Goal: Transaction & Acquisition: Purchase product/service

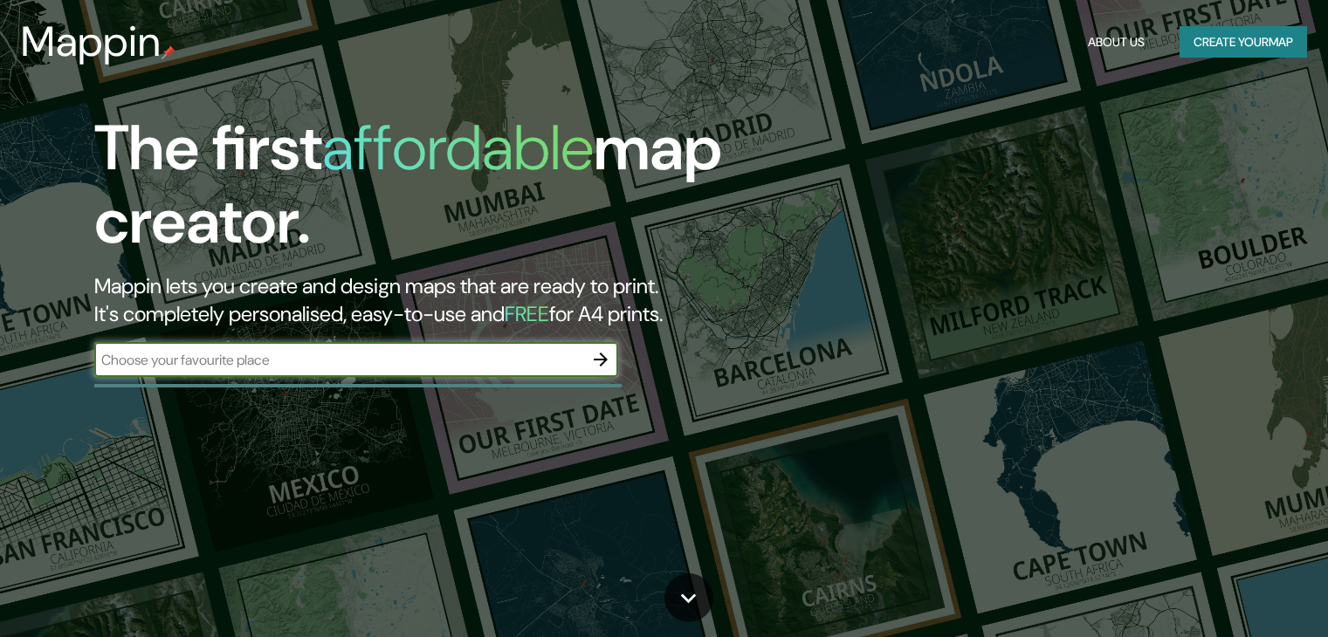
click at [515, 354] on input "text" at bounding box center [338, 360] width 489 height 20
type input "huanchaco [GEOGRAPHIC_DATA]"
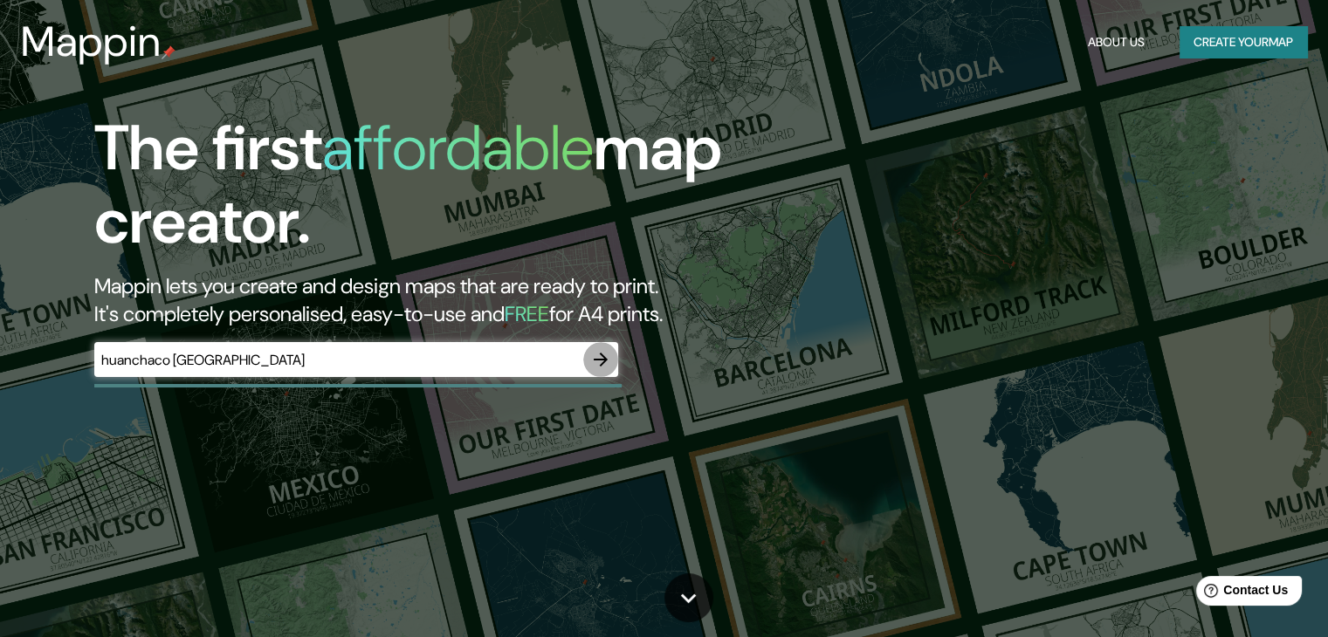
click at [609, 359] on icon "button" at bounding box center [600, 359] width 21 height 21
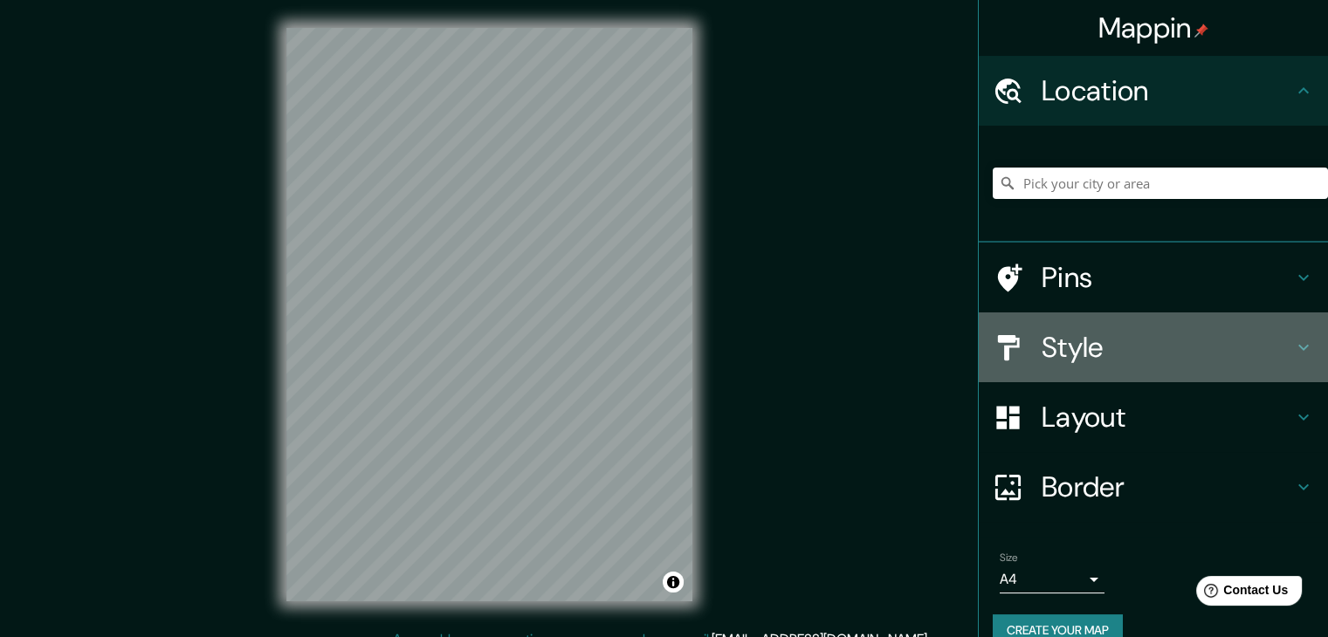
click at [1020, 347] on div at bounding box center [1016, 348] width 49 height 31
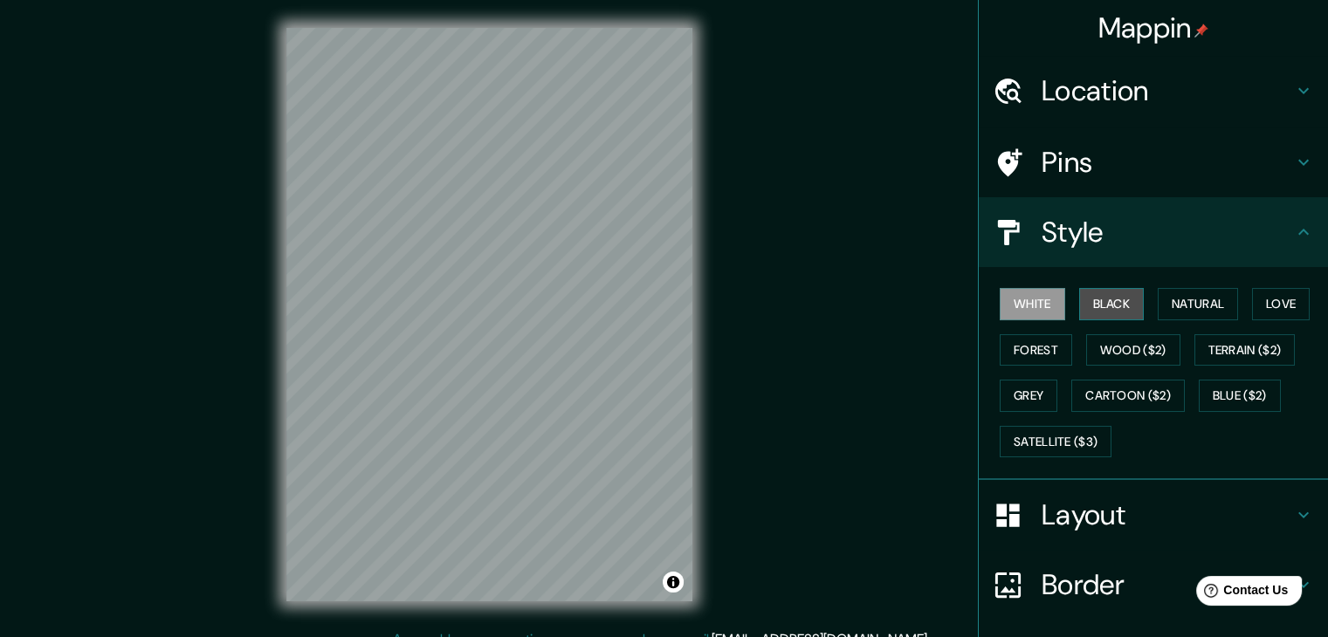
click at [1120, 296] on button "Black" at bounding box center [1111, 304] width 65 height 32
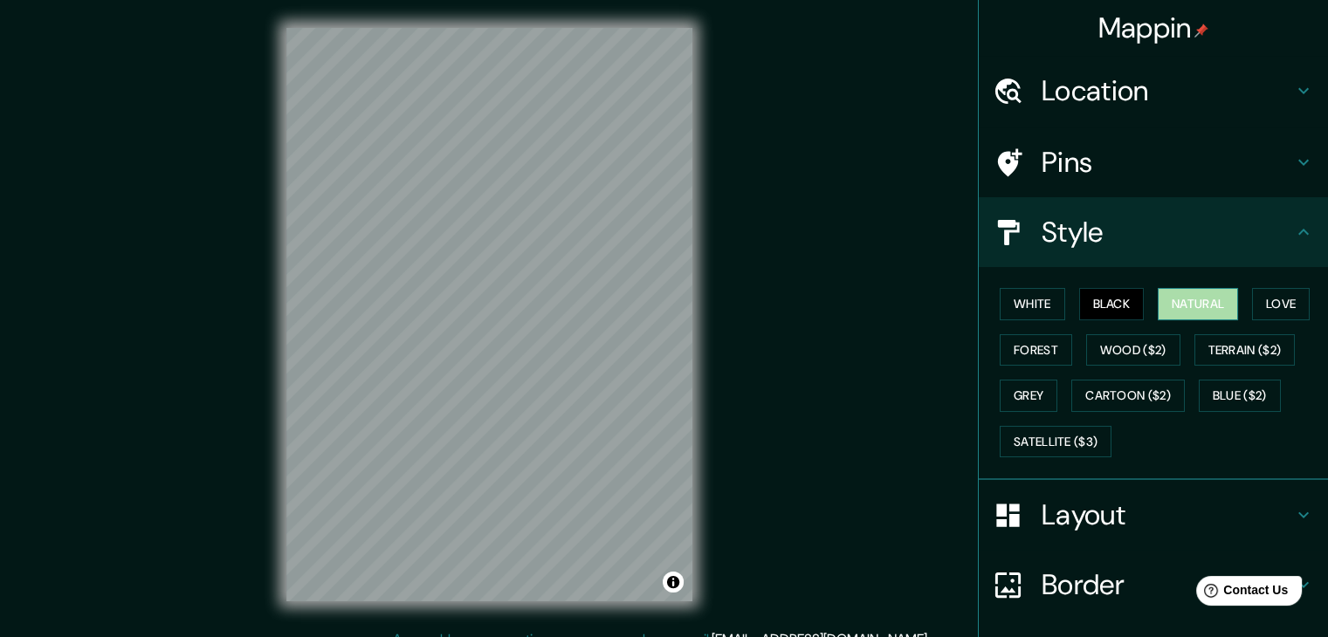
click at [1159, 298] on button "Natural" at bounding box center [1197, 304] width 80 height 32
click at [724, 3] on div "Mappin Location Pins Style White Black Natural Love Forest Wood ($2) Terrain ($…" at bounding box center [664, 328] width 1328 height 657
click at [638, 313] on div "Mappin Location Pins Style White Black Natural Love Forest Wood ($2) Terrain ($…" at bounding box center [664, 328] width 1328 height 657
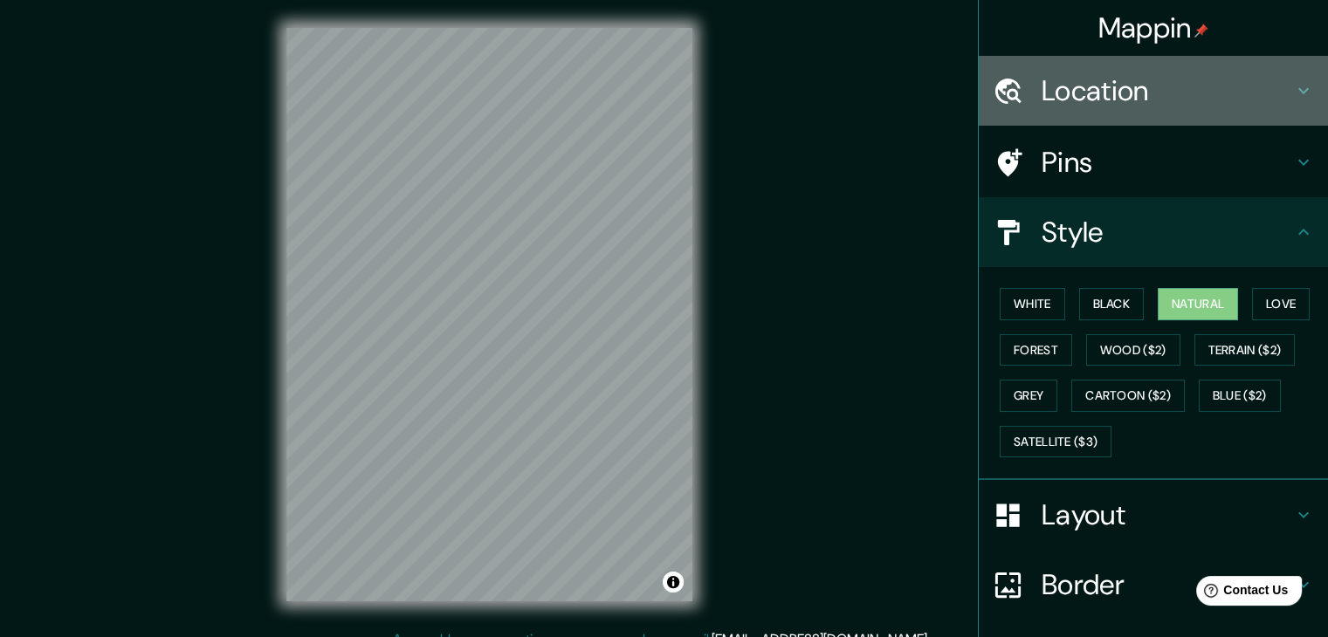
click at [1100, 99] on h4 "Location" at bounding box center [1166, 90] width 251 height 35
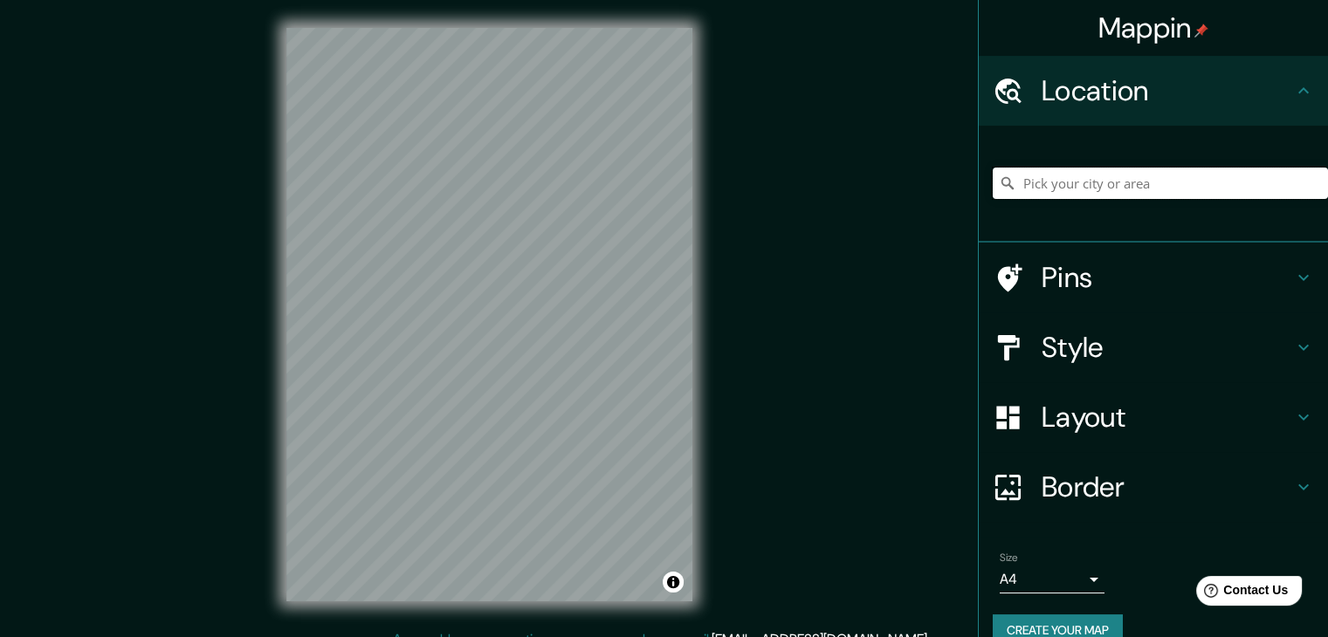
click at [1070, 184] on input "Pick your city or area" at bounding box center [1159, 183] width 335 height 31
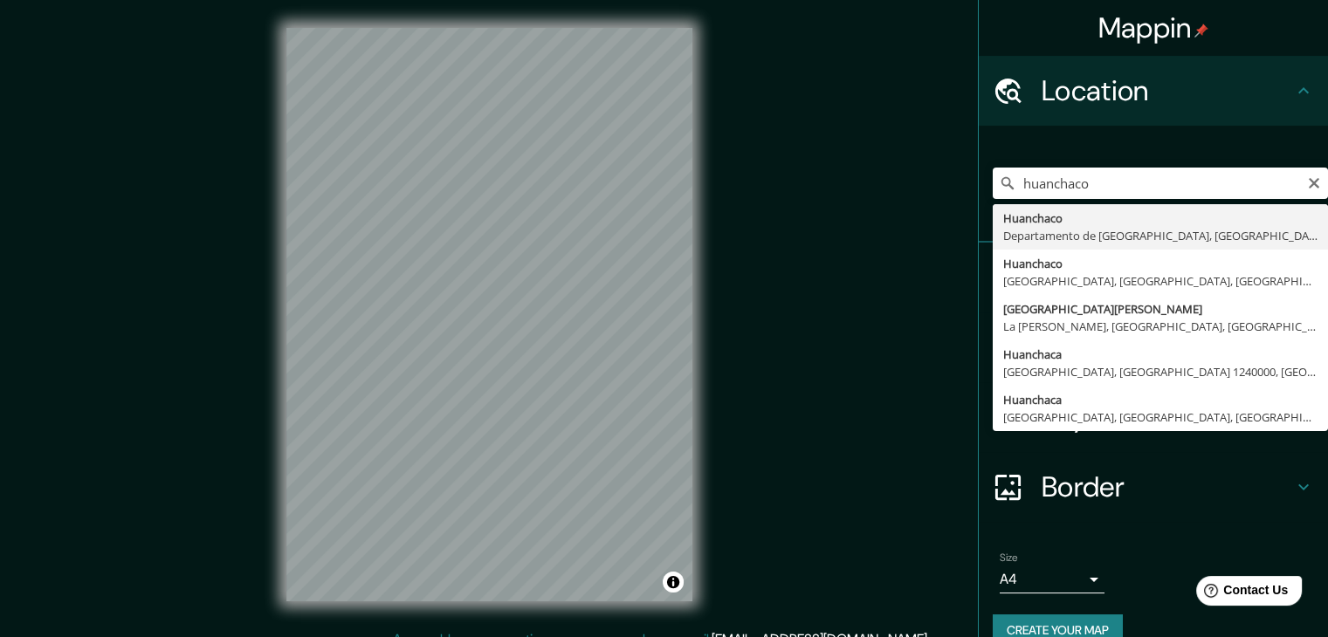
type input "Huanchaco, [GEOGRAPHIC_DATA], [GEOGRAPHIC_DATA]"
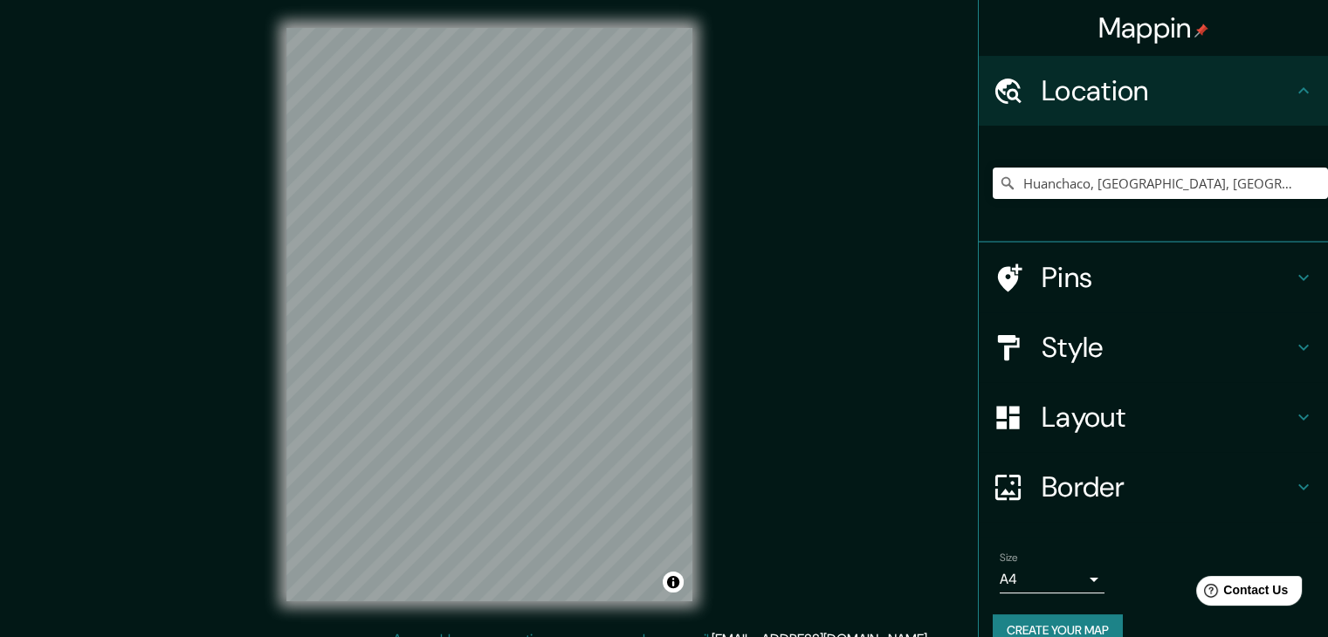
click at [609, 395] on div "© Mapbox © OpenStreetMap Improve this map" at bounding box center [489, 314] width 462 height 629
click at [1056, 291] on h4 "Pins" at bounding box center [1166, 277] width 251 height 35
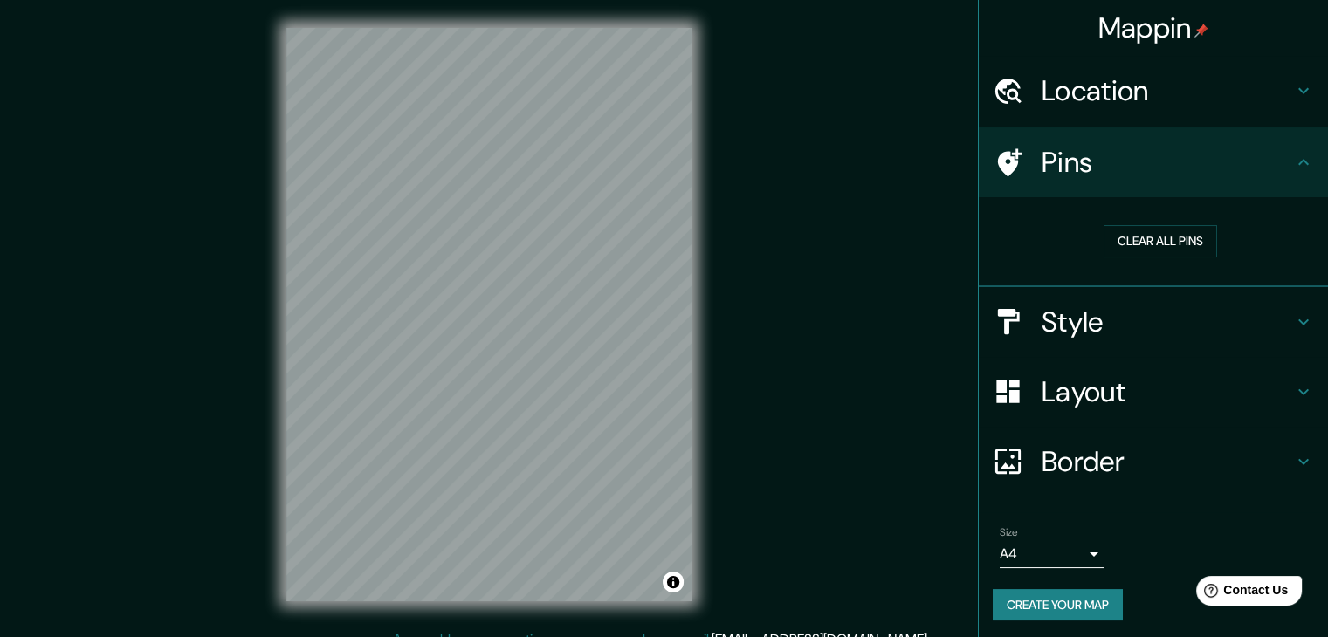
click at [1044, 313] on h4 "Style" at bounding box center [1166, 322] width 251 height 35
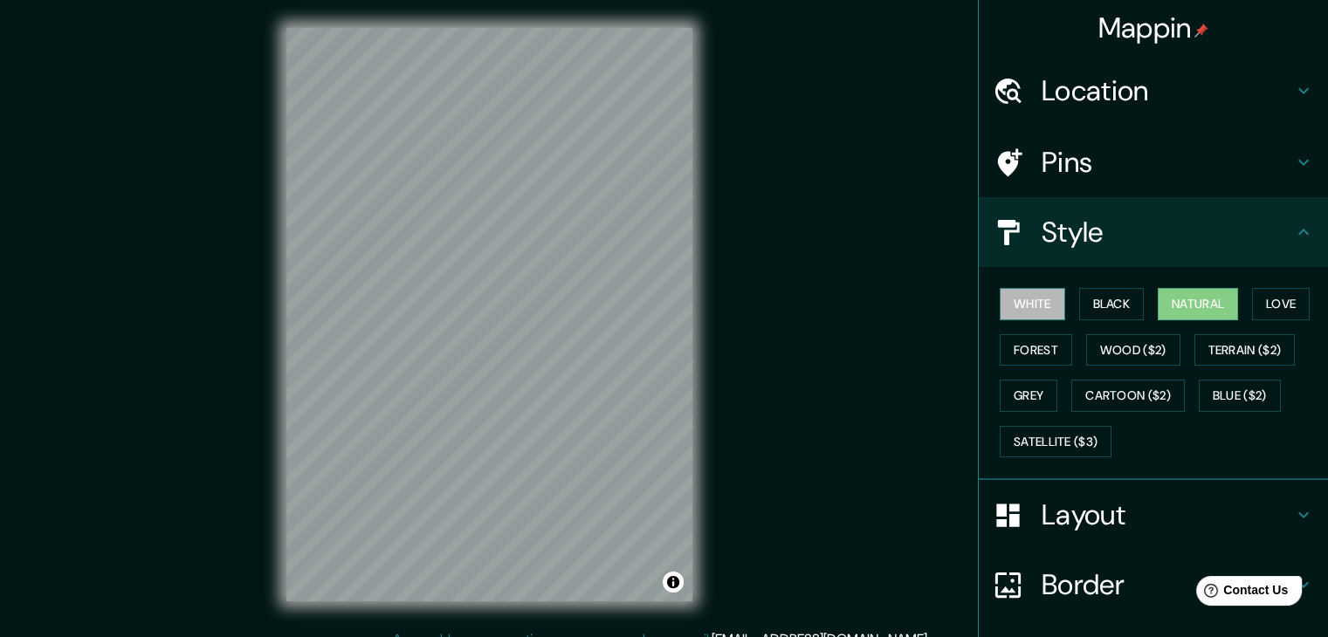
click at [1040, 312] on button "White" at bounding box center [1031, 304] width 65 height 32
click at [1011, 349] on button "Forest" at bounding box center [1035, 350] width 72 height 32
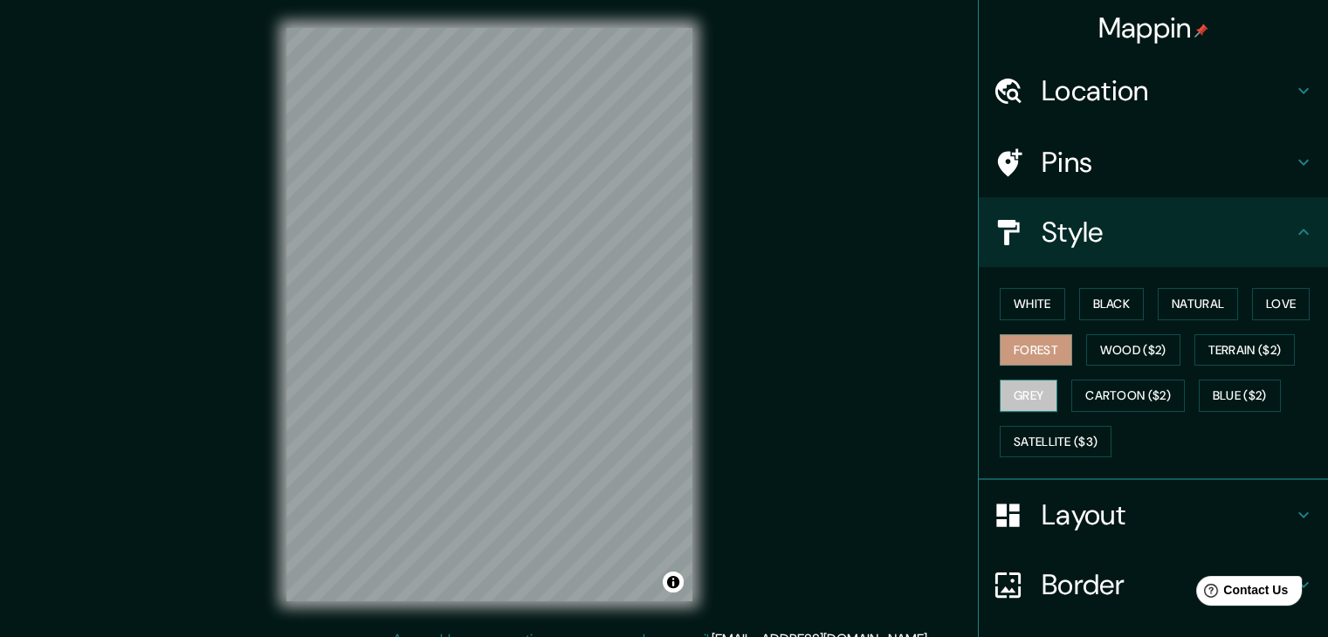
click at [1006, 387] on button "Grey" at bounding box center [1028, 396] width 58 height 32
click at [1133, 384] on button "Cartoon ($2)" at bounding box center [1127, 396] width 113 height 32
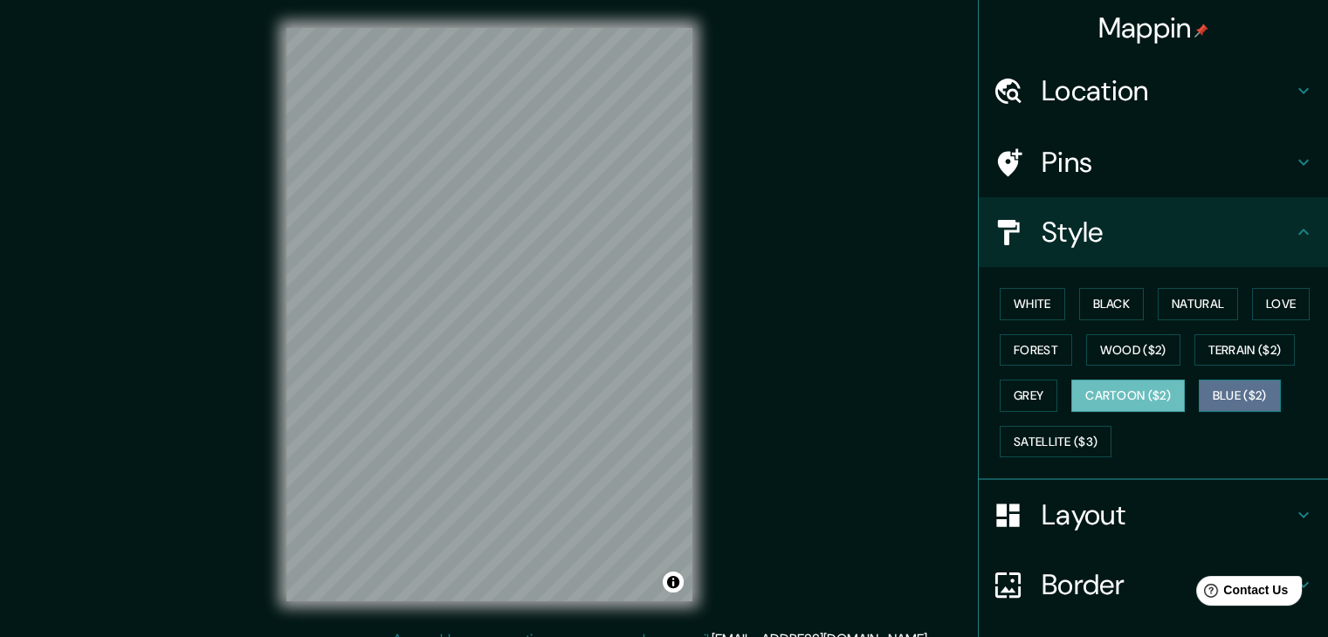
click at [1222, 399] on button "Blue ($2)" at bounding box center [1239, 396] width 82 height 32
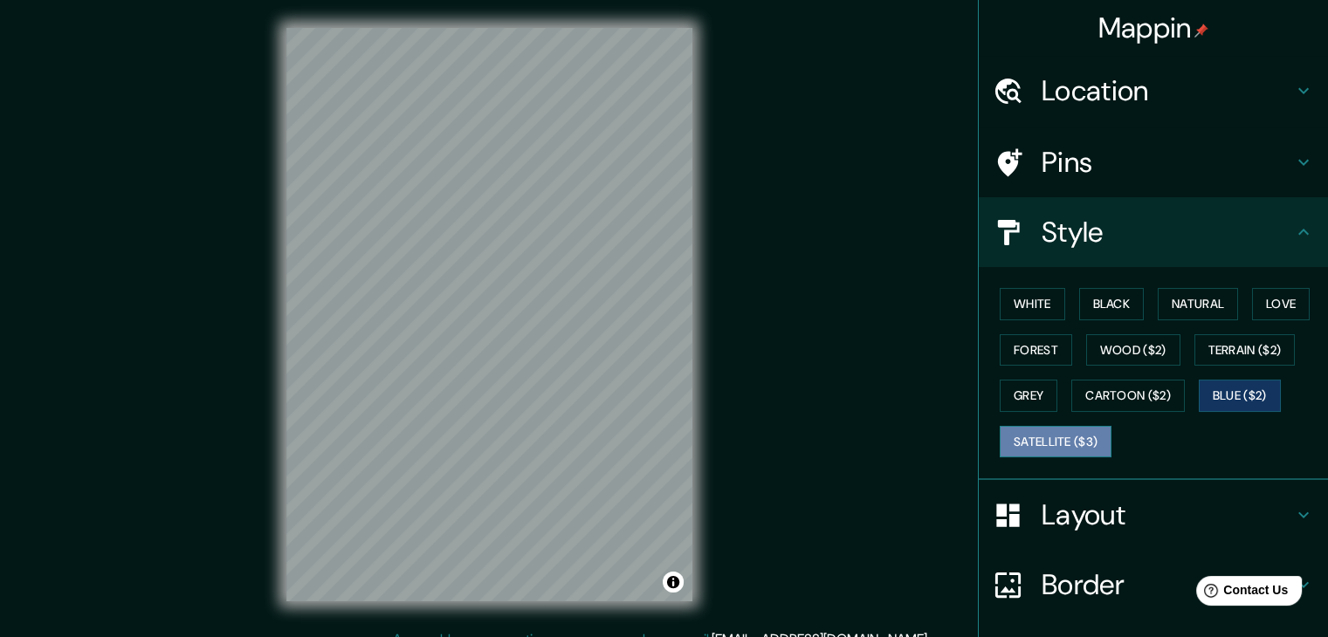
click at [1043, 444] on button "Satellite ($3)" at bounding box center [1055, 442] width 112 height 32
drag, startPoint x: 1022, startPoint y: 395, endPoint x: 1187, endPoint y: 476, distance: 183.5
click at [1187, 476] on div "White Black Natural Love Forest Wood ($2) Terrain ($2) Grey Cartoon ($2) Blue (…" at bounding box center [1152, 373] width 349 height 213
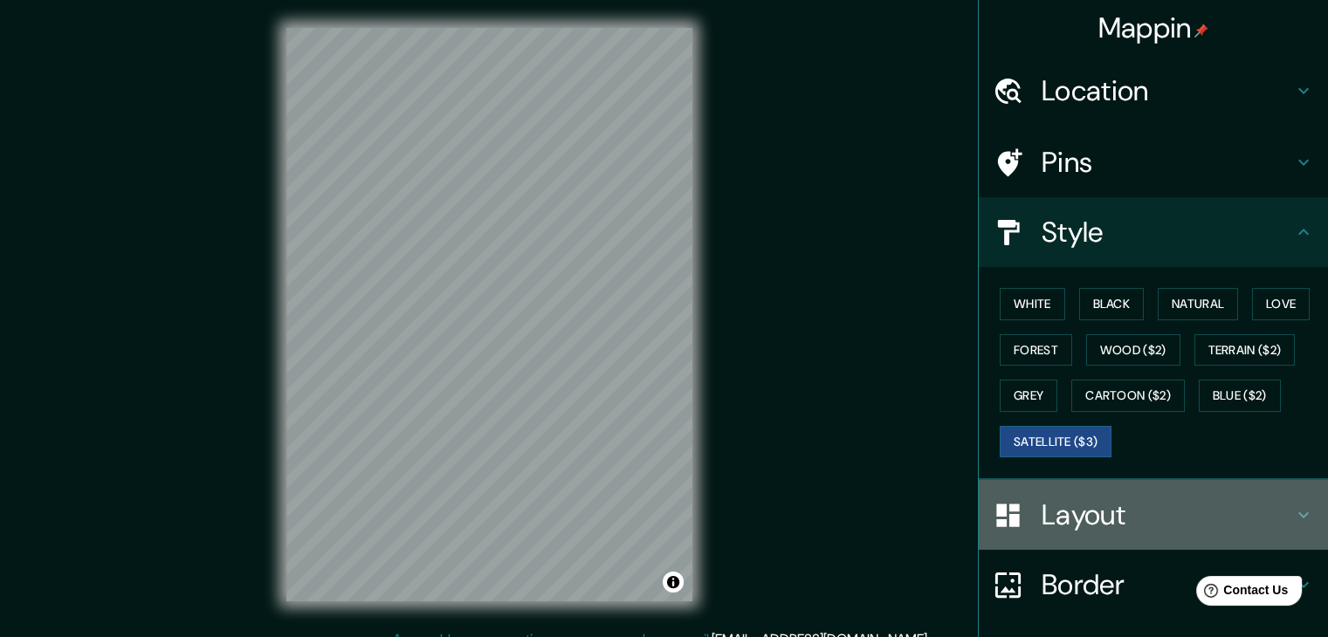
click at [1020, 512] on div at bounding box center [1016, 515] width 49 height 31
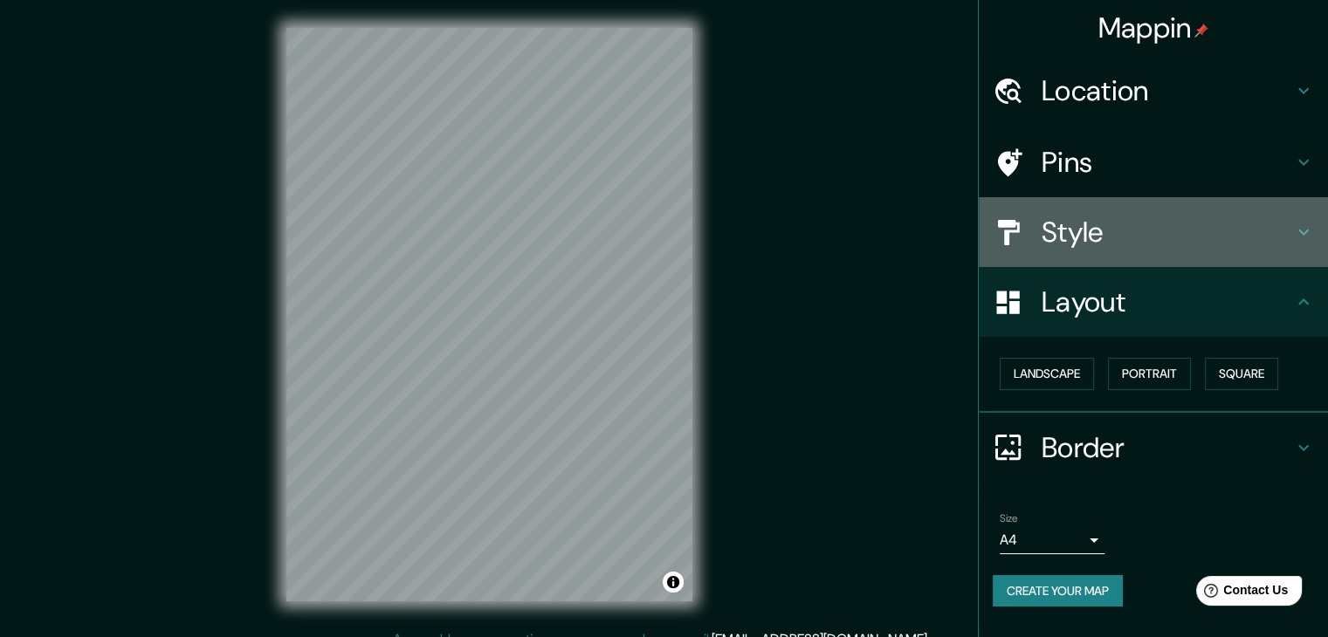
click at [1075, 249] on h4 "Style" at bounding box center [1166, 232] width 251 height 35
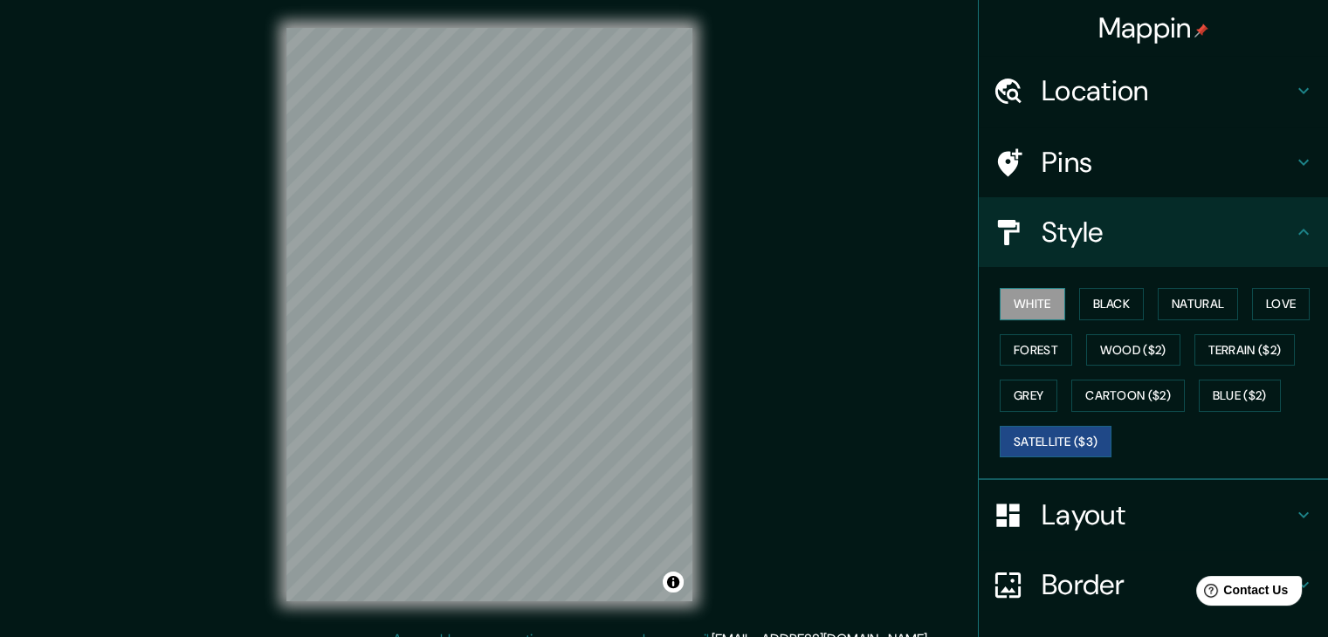
click at [1026, 290] on button "White" at bounding box center [1031, 304] width 65 height 32
